Goal: Task Accomplishment & Management: Complete application form

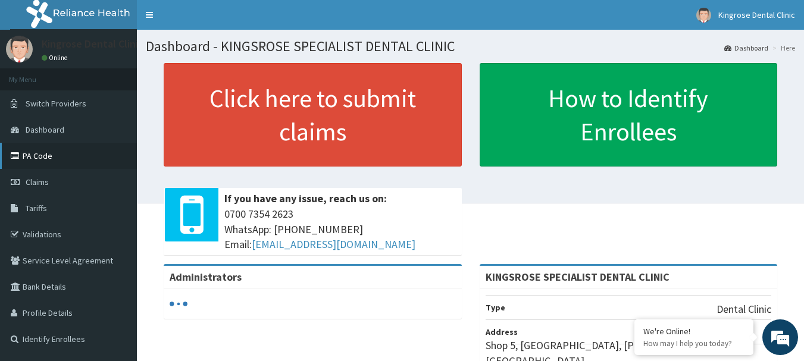
click at [58, 162] on link "PA Code" at bounding box center [68, 156] width 137 height 26
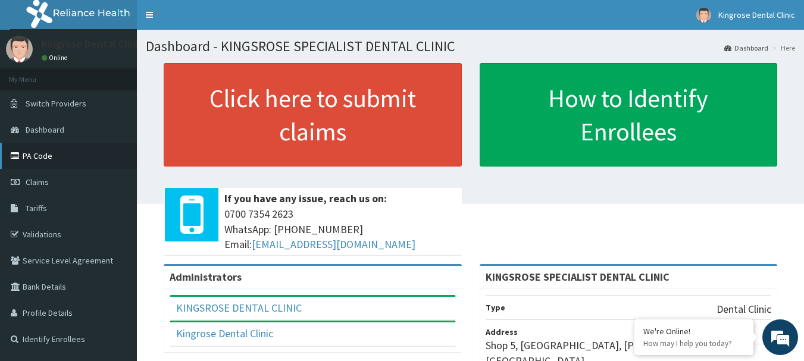
click at [48, 148] on link "PA Code" at bounding box center [68, 156] width 137 height 26
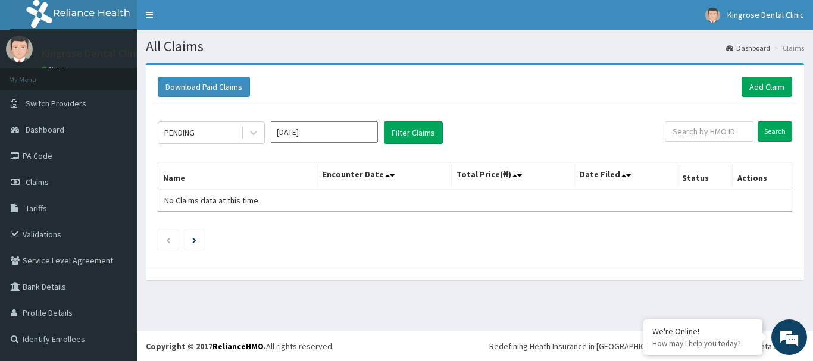
click at [307, 133] on input "[DATE]" at bounding box center [324, 131] width 107 height 21
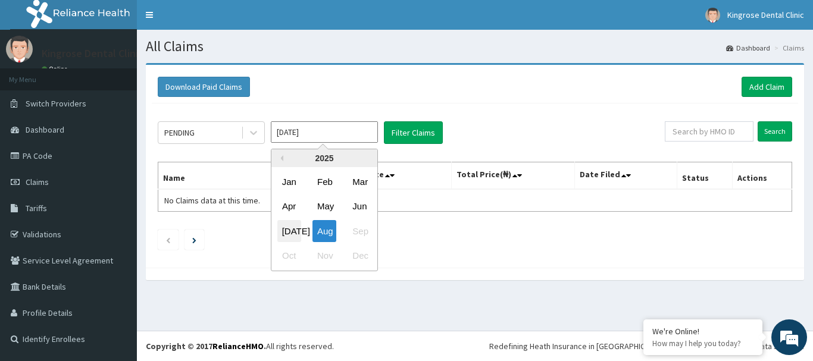
click at [290, 228] on div "Jul" at bounding box center [289, 231] width 24 height 22
type input "Jul 2025"
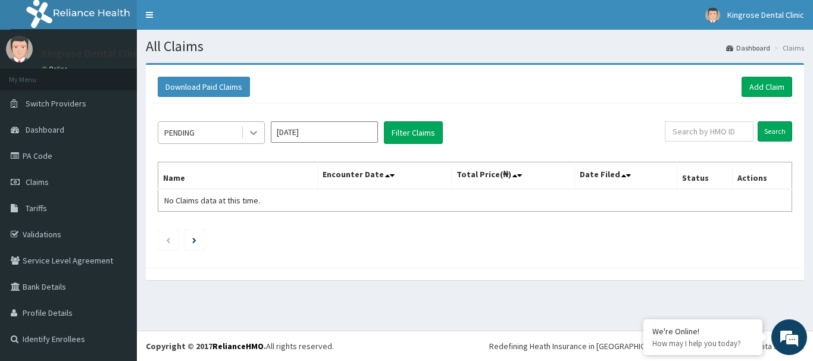
click at [260, 127] on div at bounding box center [253, 132] width 21 height 21
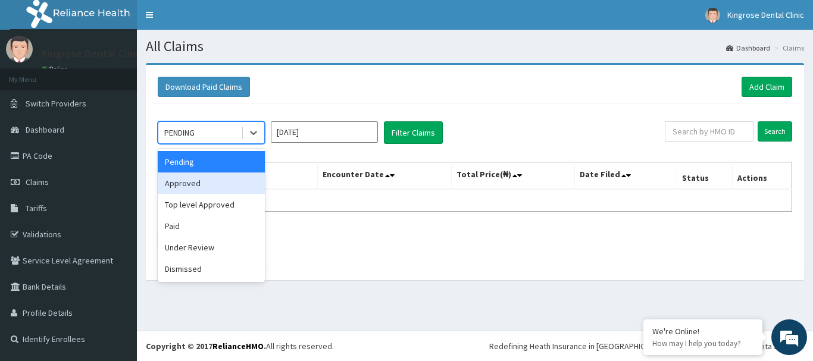
click at [194, 185] on div "Approved" at bounding box center [211, 183] width 107 height 21
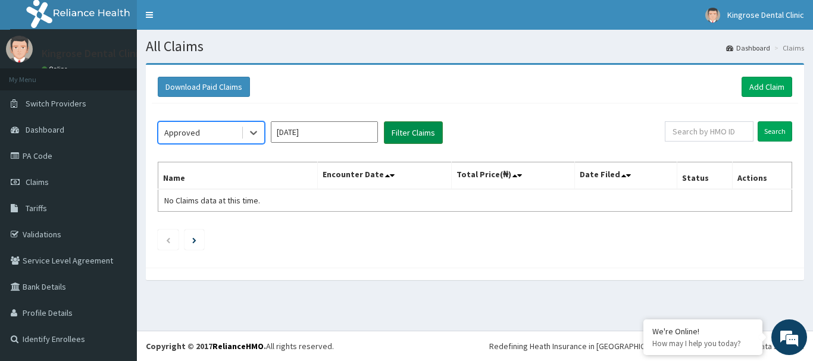
click at [432, 129] on button "Filter Claims" at bounding box center [413, 132] width 59 height 23
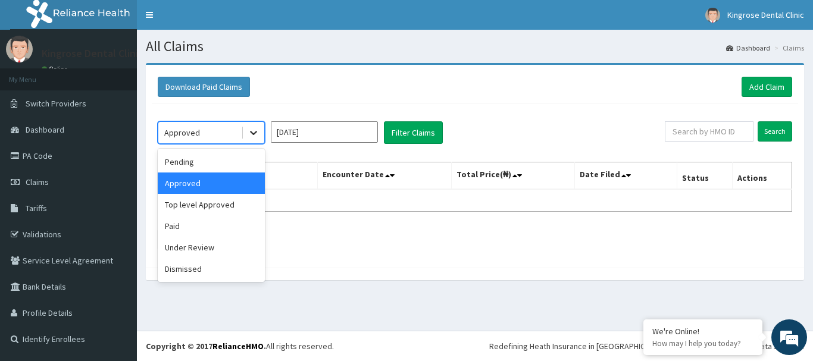
click at [251, 135] on icon at bounding box center [254, 133] width 12 height 12
click at [194, 222] on div "Paid" at bounding box center [211, 226] width 107 height 21
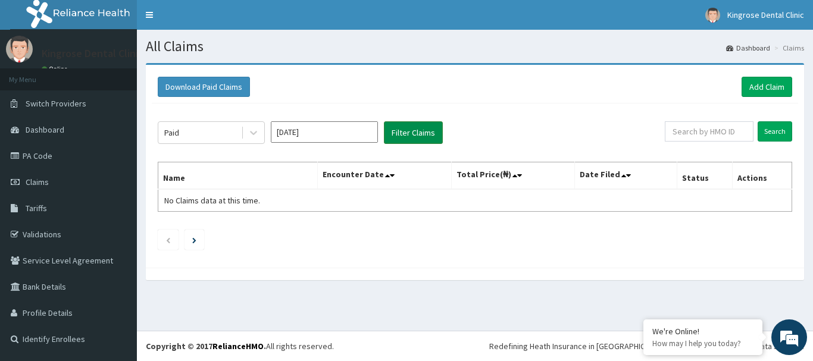
click at [410, 133] on button "Filter Claims" at bounding box center [413, 132] width 59 height 23
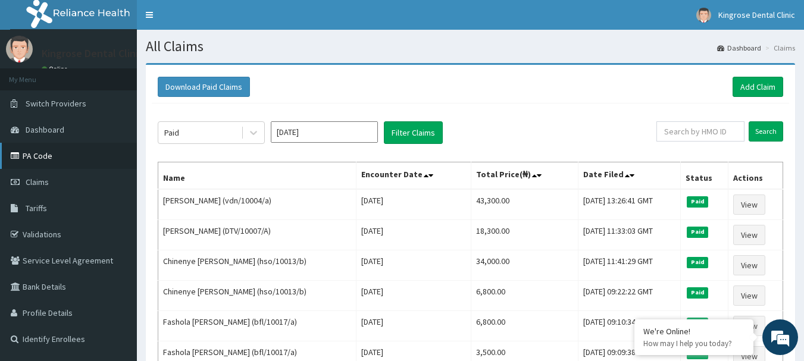
click at [42, 160] on link "PA Code" at bounding box center [68, 156] width 137 height 26
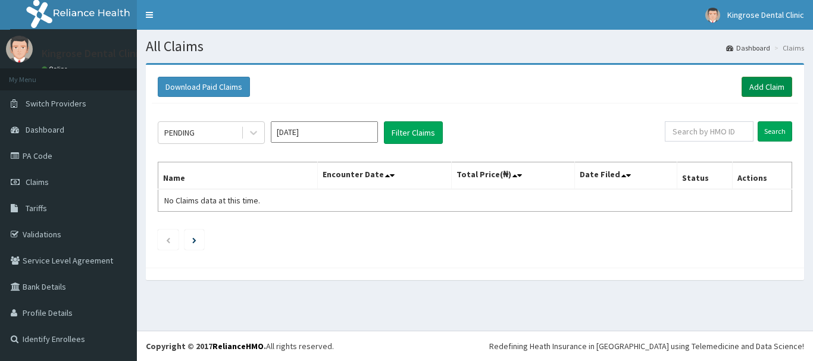
click at [765, 89] on link "Add Claim" at bounding box center [767, 87] width 51 height 20
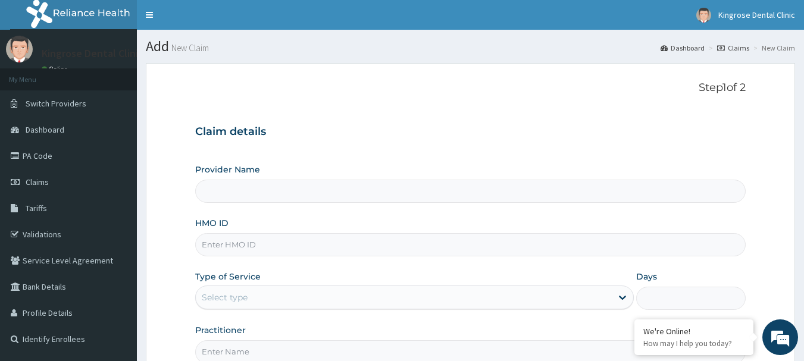
scroll to position [60, 0]
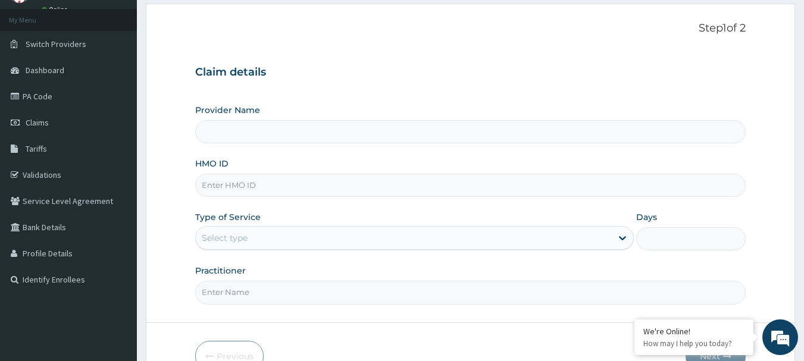
type input "KINGSROSE SPECIALIST DENTAL CLINIC"
click at [229, 189] on input "HMO ID" at bounding box center [470, 185] width 551 height 23
paste input "tpg/10030/a"
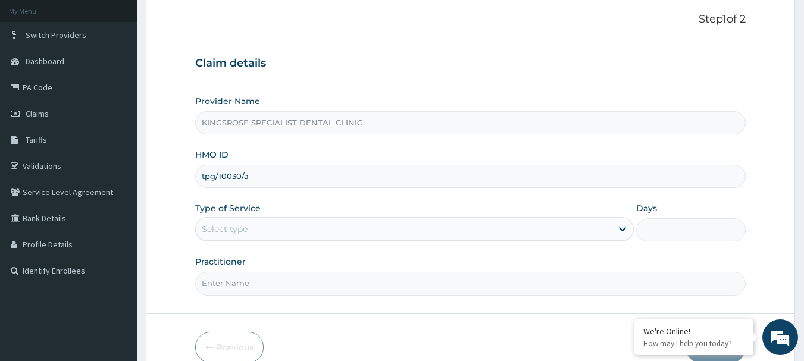
scroll to position [128, 0]
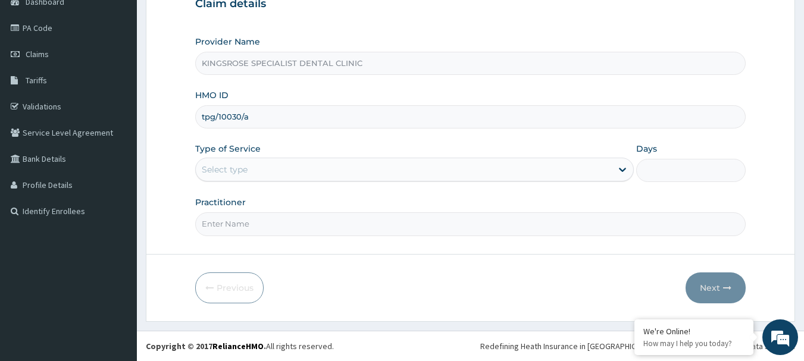
type input "tpg/10030/a"
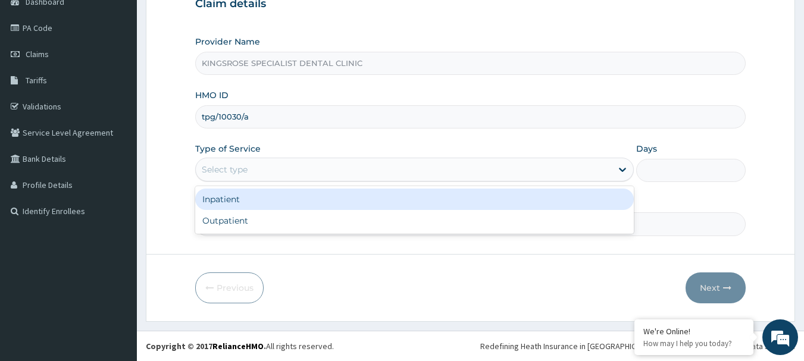
click at [335, 166] on div "Select type" at bounding box center [404, 169] width 416 height 19
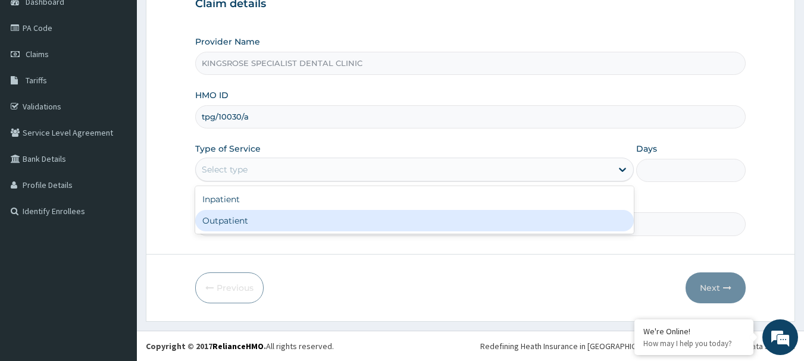
click at [249, 223] on div "Outpatient" at bounding box center [414, 220] width 439 height 21
type input "1"
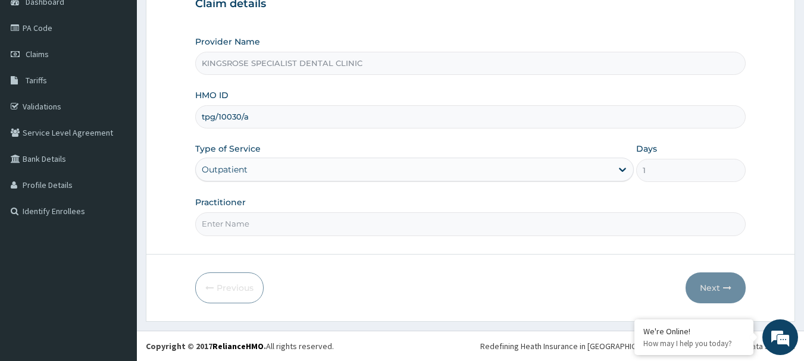
click at [255, 227] on input "Practitioner" at bounding box center [470, 224] width 551 height 23
type input "d"
type input "Dr Edeh"
click at [718, 285] on button "Next" at bounding box center [716, 288] width 60 height 31
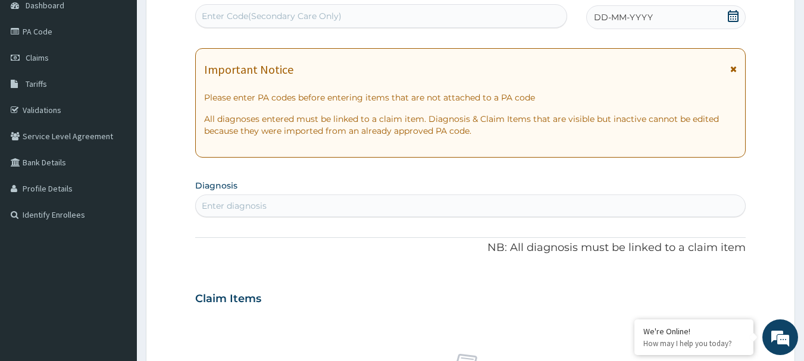
scroll to position [0, 0]
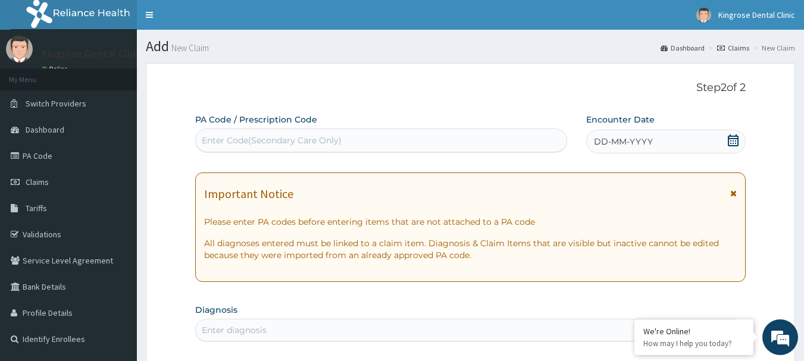
click at [301, 141] on div "Enter Code(Secondary Care Only)" at bounding box center [272, 141] width 140 height 12
paste input "PA/4FEDBB"
type input "PA/4FEDBB"
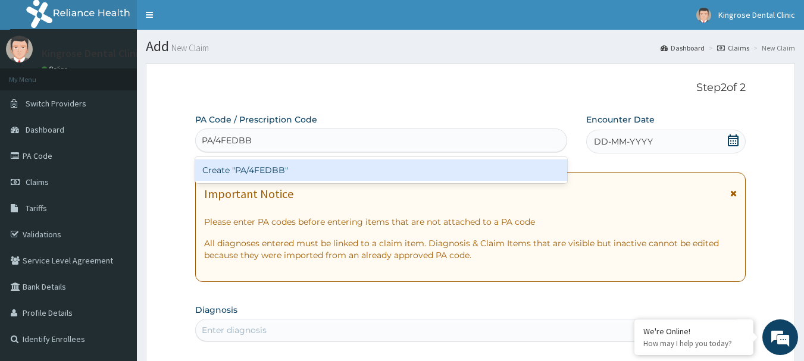
click at [241, 167] on div "Create "PA/4FEDBB"" at bounding box center [381, 170] width 373 height 21
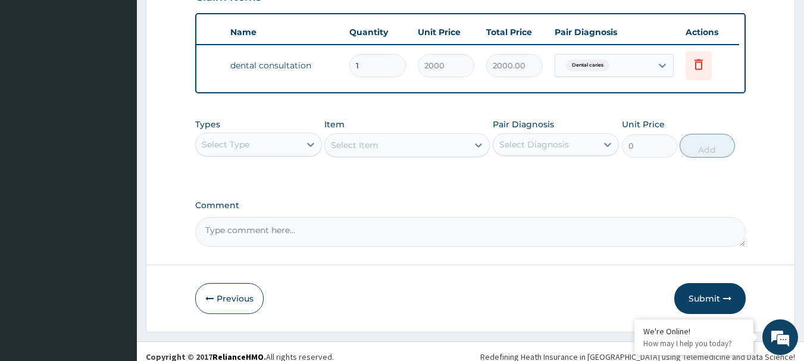
scroll to position [450, 0]
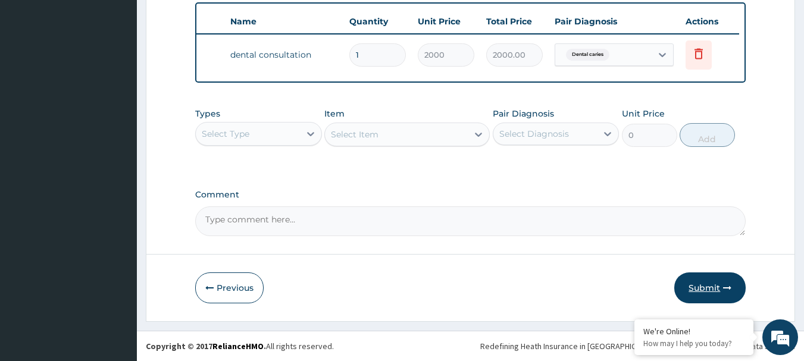
click at [708, 288] on button "Submit" at bounding box center [710, 288] width 71 height 31
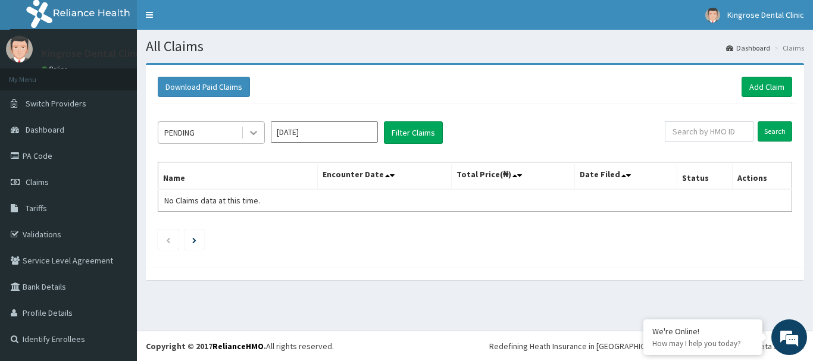
click at [254, 135] on icon at bounding box center [253, 134] width 7 height 4
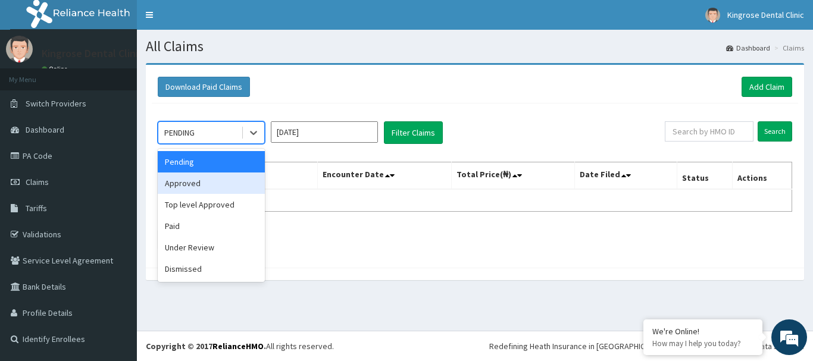
click at [168, 181] on div "Approved" at bounding box center [211, 183] width 107 height 21
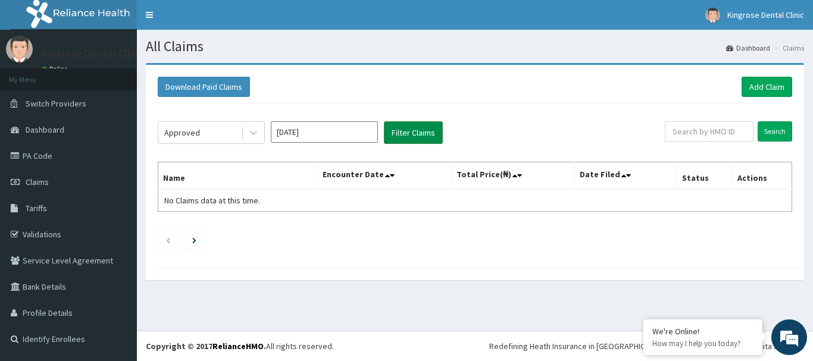
click at [397, 126] on button "Filter Claims" at bounding box center [413, 132] width 59 height 23
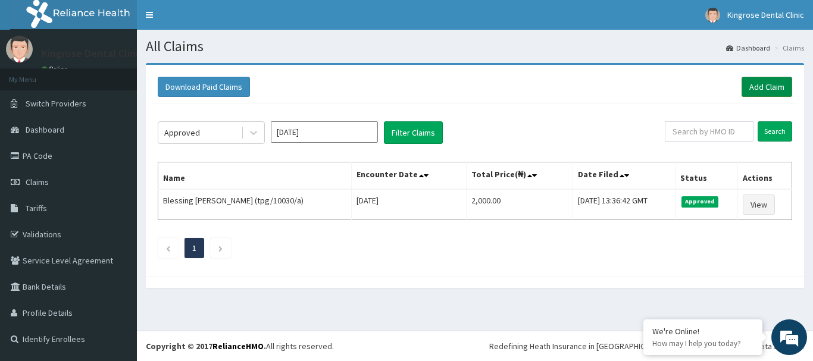
click at [759, 83] on link "Add Claim" at bounding box center [767, 87] width 51 height 20
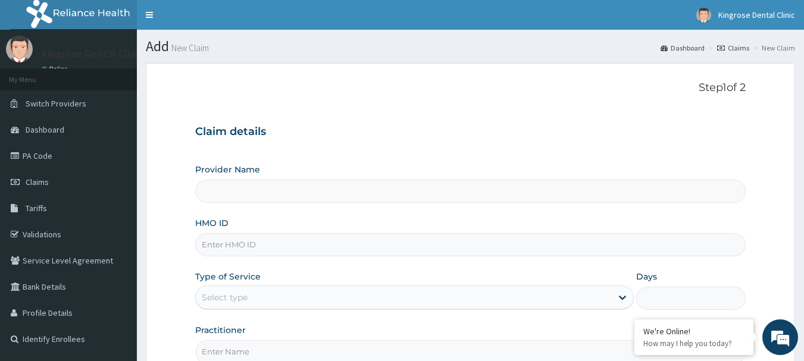
click at [261, 193] on input "Provider Name" at bounding box center [470, 191] width 551 height 23
type input "KINGSROSE SPECIALIST DENTAL CLINIC"
click at [277, 241] on input "HMO ID" at bounding box center [470, 244] width 551 height 23
paste input "ksb/10581/a"
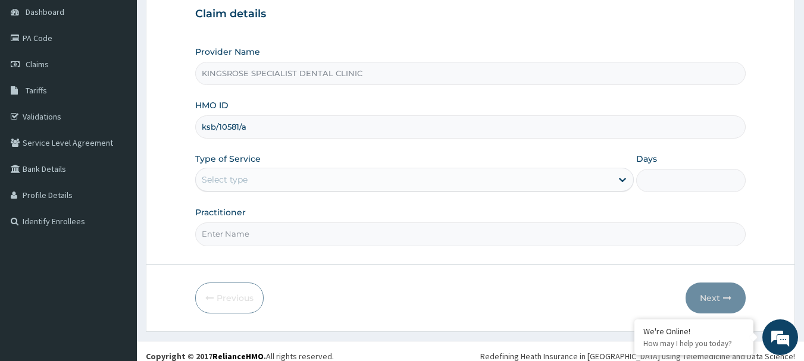
scroll to position [119, 0]
type input "ksb/10581/a"
click at [240, 182] on div "Select type" at bounding box center [225, 179] width 46 height 12
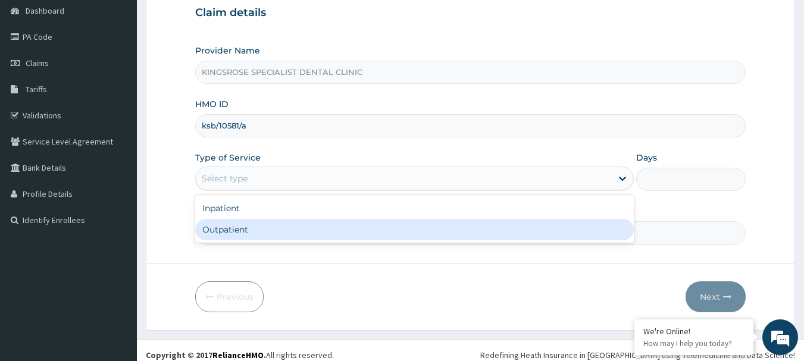
click at [245, 227] on div "Outpatient" at bounding box center [414, 229] width 439 height 21
type input "1"
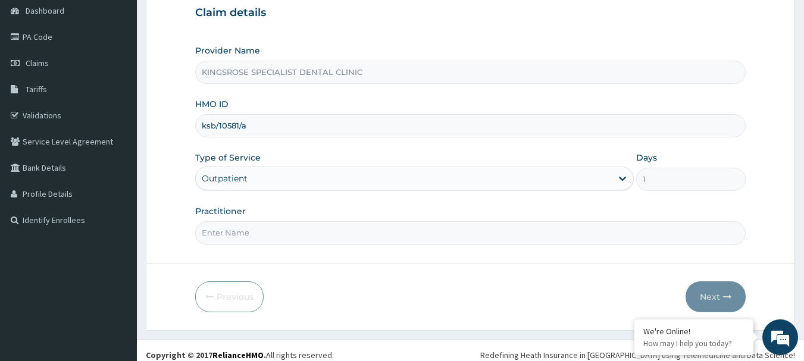
click at [245, 227] on input "Practitioner" at bounding box center [470, 232] width 551 height 23
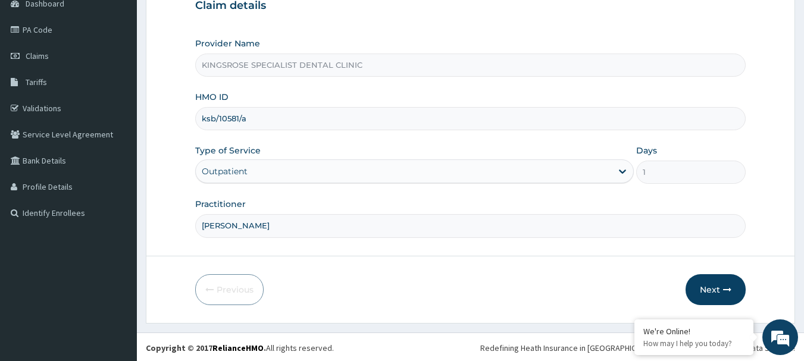
scroll to position [128, 0]
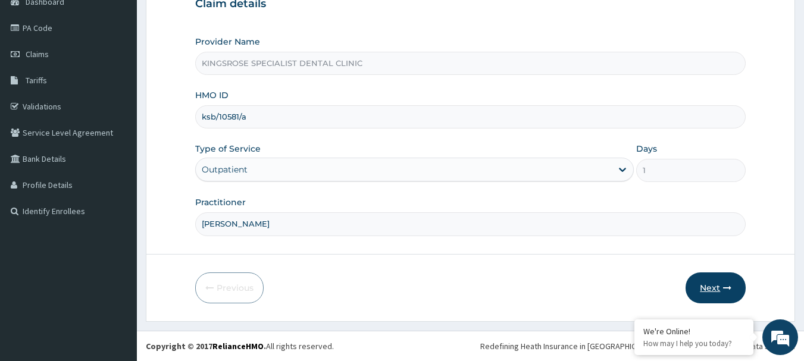
type input "Dr Edeh"
click at [709, 288] on button "Next" at bounding box center [716, 288] width 60 height 31
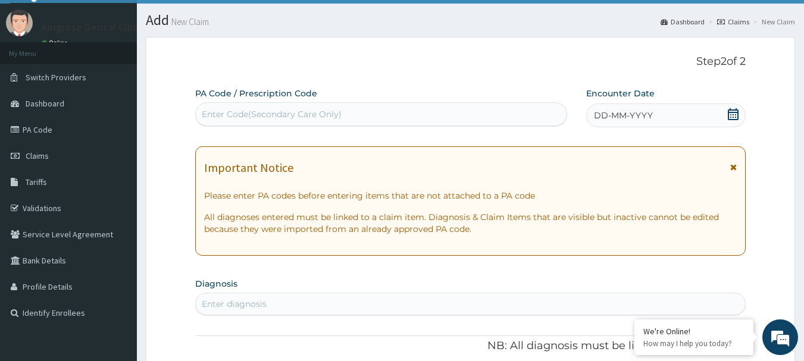
scroll to position [0, 0]
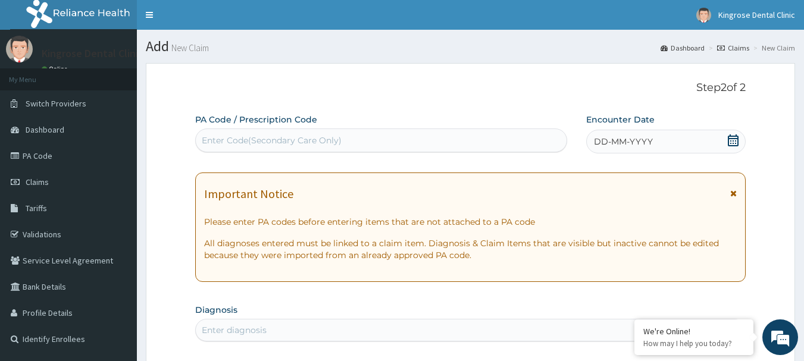
click at [289, 142] on div "Enter Code(Secondary Care Only)" at bounding box center [272, 141] width 140 height 12
paste input "PA/3465DB"
type input "PA/3465DB"
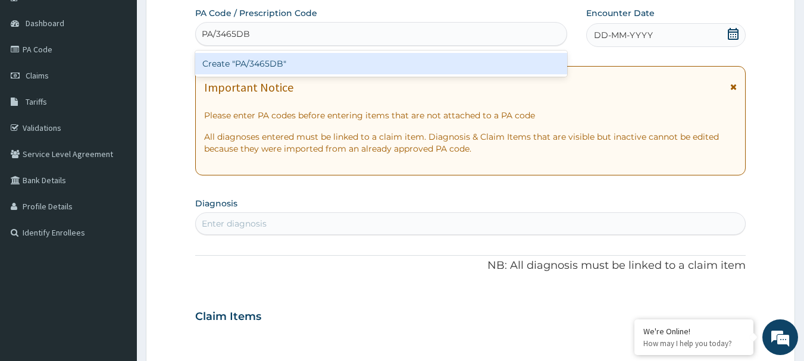
scroll to position [119, 0]
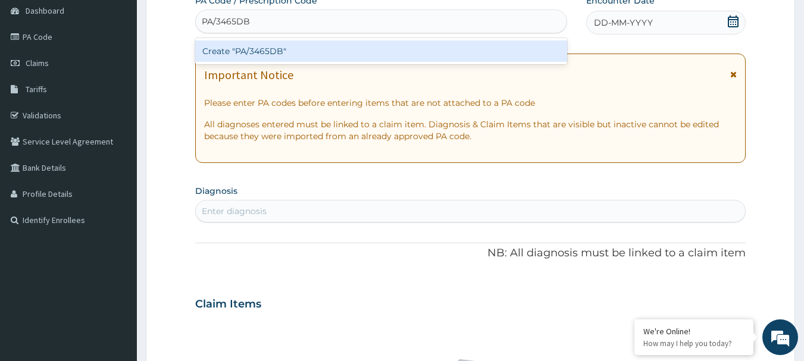
click at [220, 54] on div "Create "PA/3465DB"" at bounding box center [381, 50] width 373 height 21
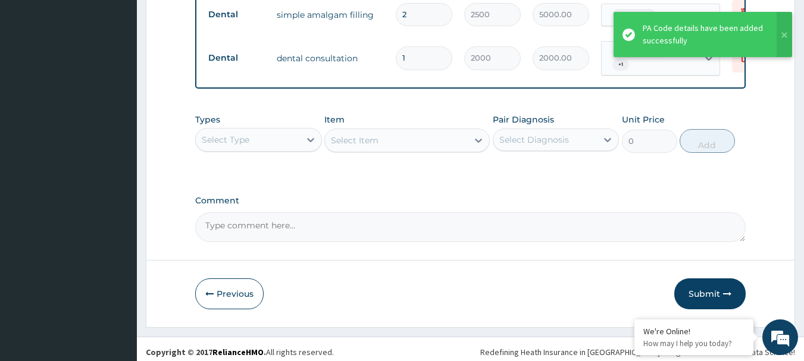
scroll to position [573, 0]
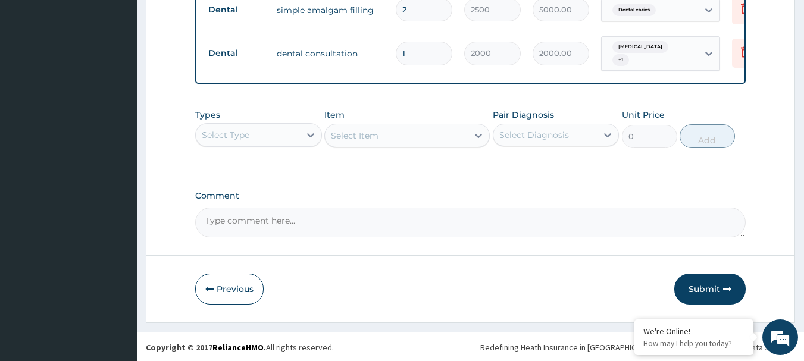
click at [708, 284] on button "Submit" at bounding box center [710, 289] width 71 height 31
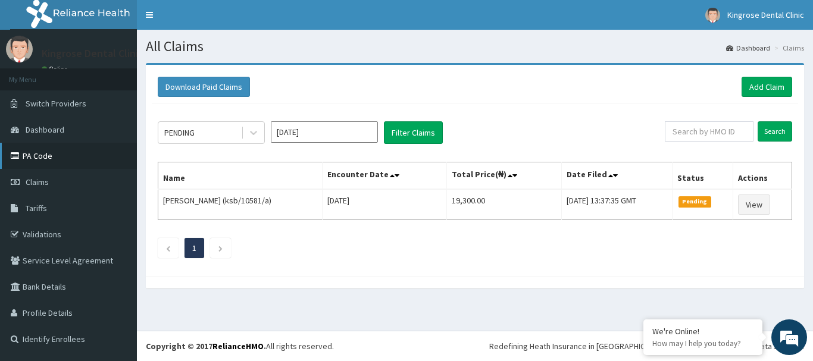
click at [42, 158] on link "PA Code" at bounding box center [68, 156] width 137 height 26
